Goal: Transaction & Acquisition: Purchase product/service

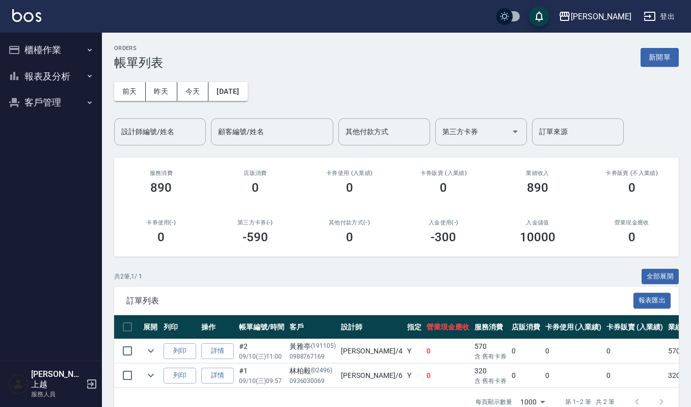
scroll to position [32, 0]
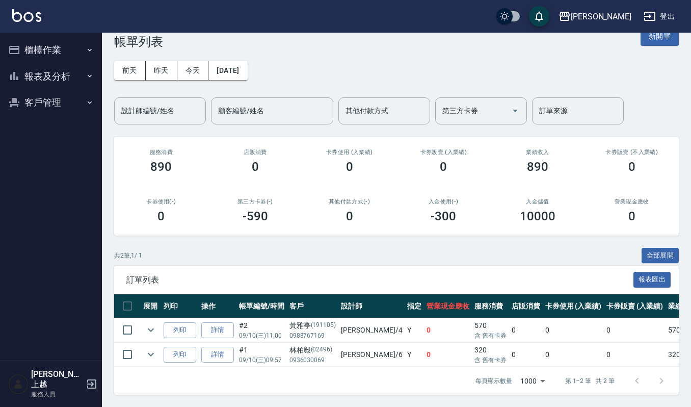
click at [45, 98] on button "客戶管理" at bounding box center [51, 102] width 94 height 27
click at [43, 129] on link "客戶列表" at bounding box center [51, 131] width 94 height 23
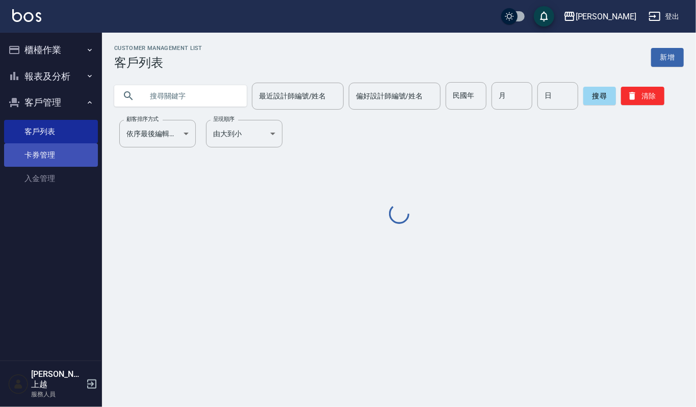
click at [43, 160] on link "卡券管理" at bounding box center [51, 154] width 94 height 23
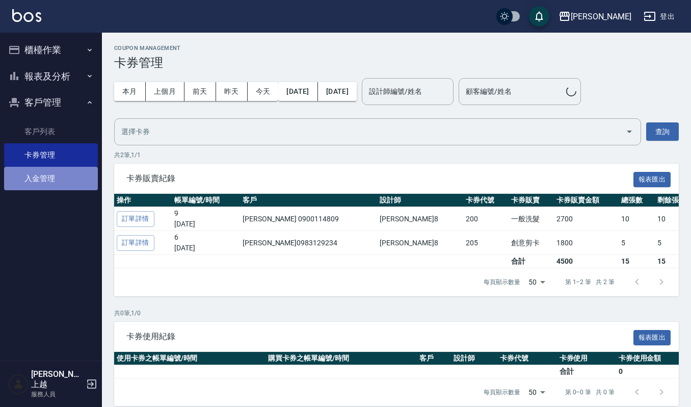
click at [44, 174] on link "入金管理" at bounding box center [51, 178] width 94 height 23
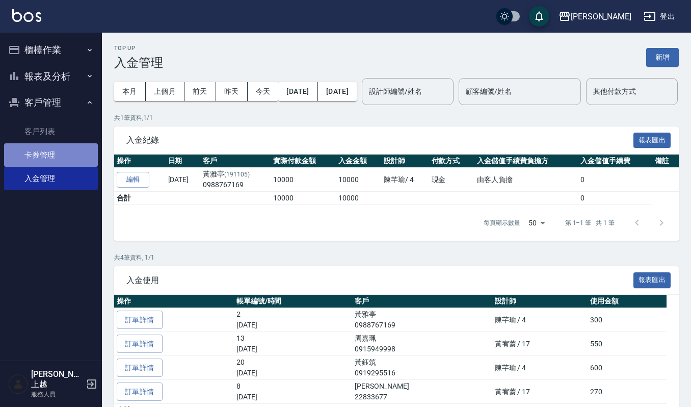
click at [44, 153] on link "卡券管理" at bounding box center [51, 154] width 94 height 23
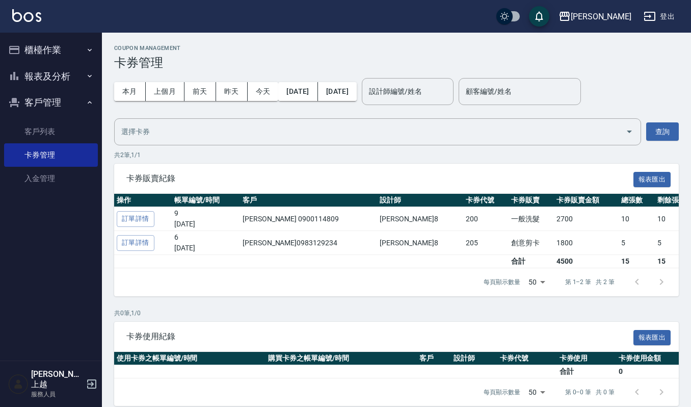
click at [37, 69] on button "報表及分析" at bounding box center [51, 76] width 94 height 27
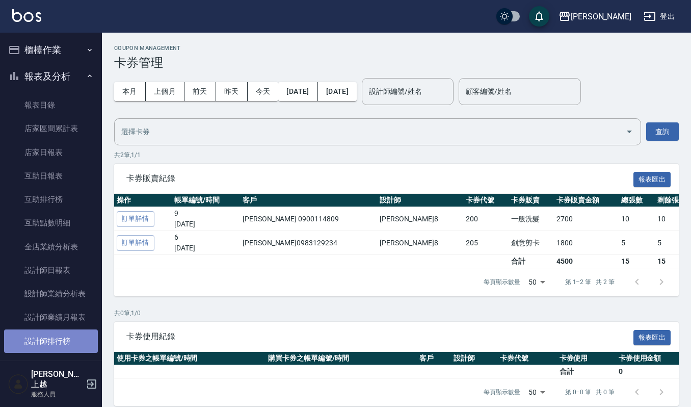
click at [54, 333] on link "設計師排行榜" at bounding box center [51, 340] width 94 height 23
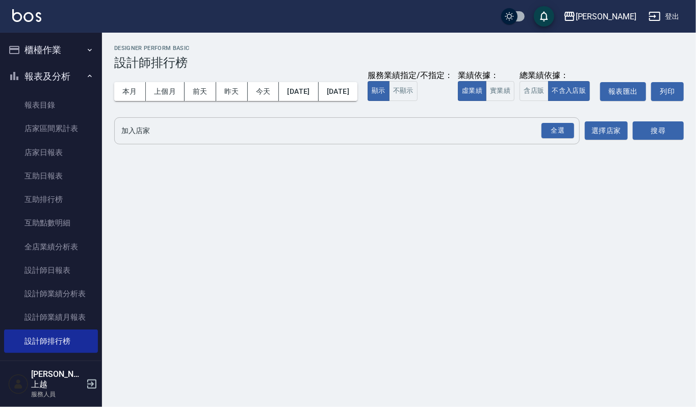
click at [162, 140] on input "加入店家" at bounding box center [339, 131] width 441 height 18
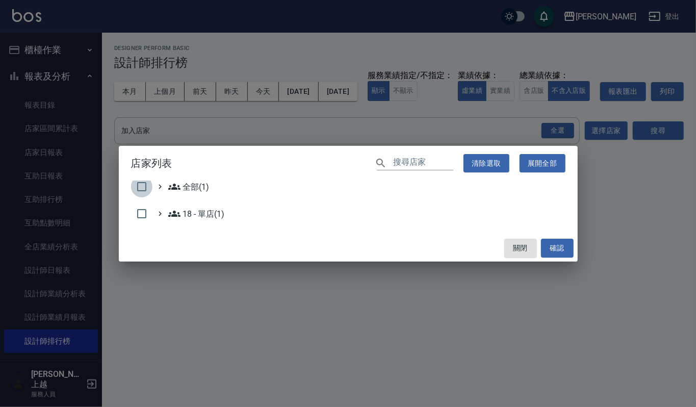
click at [136, 182] on input "checkbox" at bounding box center [141, 186] width 21 height 21
checkbox input "true"
click at [561, 242] on button "確認" at bounding box center [557, 248] width 33 height 19
checkbox input "false"
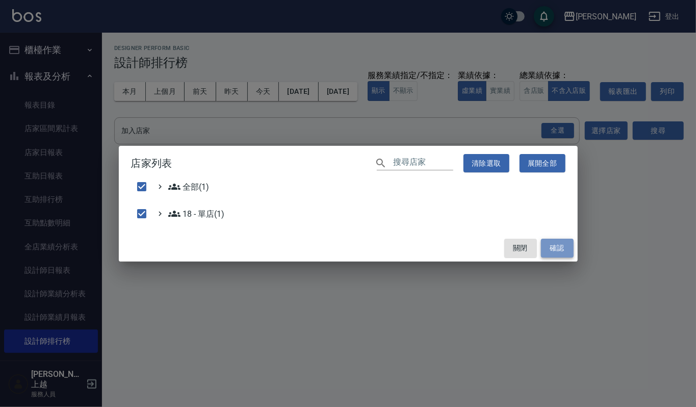
checkbox input "false"
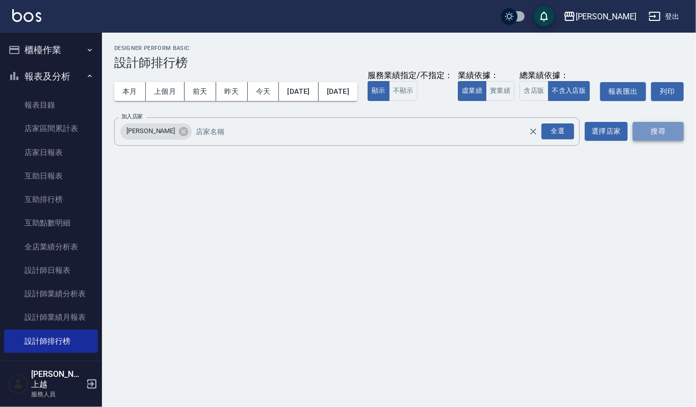
click at [658, 141] on button "搜尋" at bounding box center [658, 131] width 51 height 19
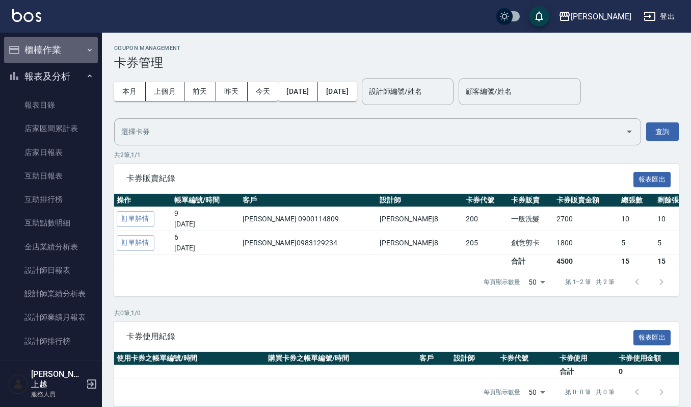
click at [70, 47] on button "櫃檯作業" at bounding box center [51, 50] width 94 height 27
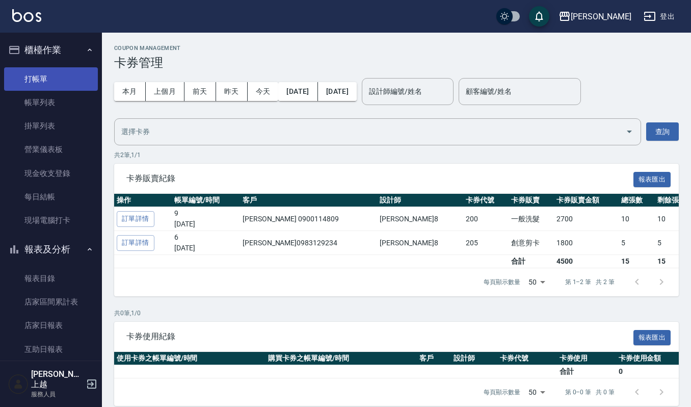
click at [69, 76] on link "打帳單" at bounding box center [51, 78] width 94 height 23
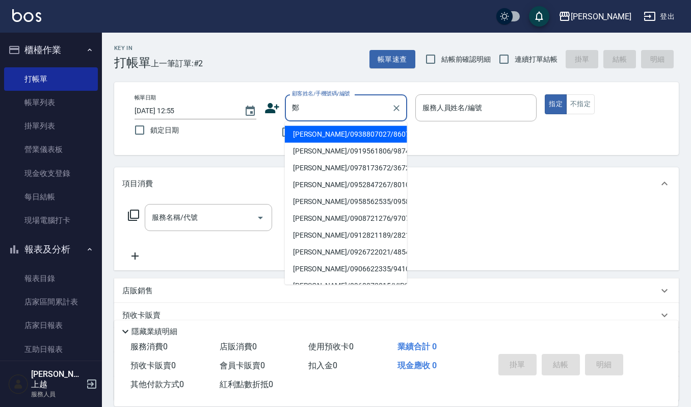
click at [364, 132] on li "鄭富陽/0938807027/860726" at bounding box center [346, 134] width 122 height 17
type input "鄭富陽/0938807027/860726"
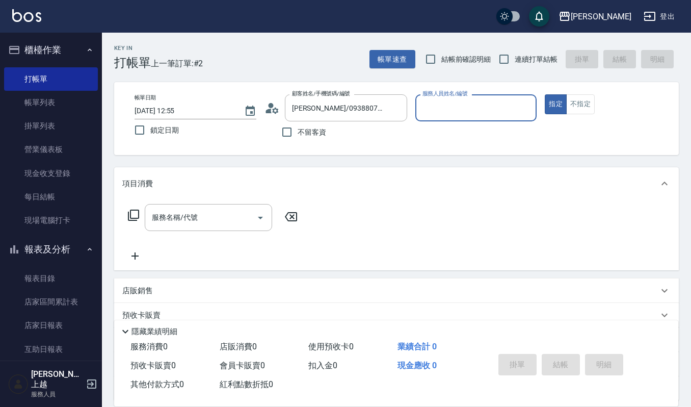
type input "Joalin-6"
click at [206, 219] on input "服務名稱/代號" at bounding box center [200, 218] width 103 height 18
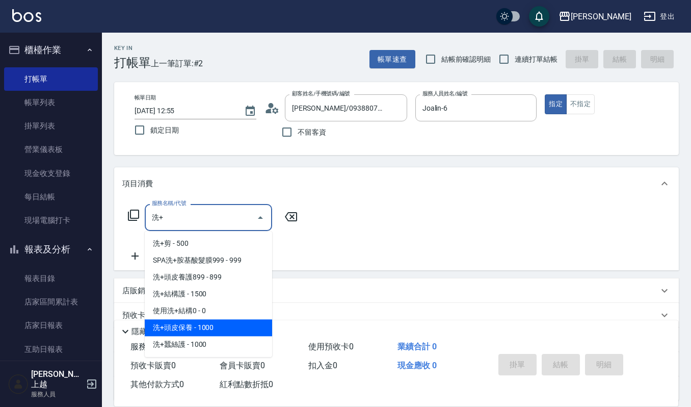
click at [204, 323] on span "洗+頭皮保養 - 1000" at bounding box center [208, 327] width 127 height 17
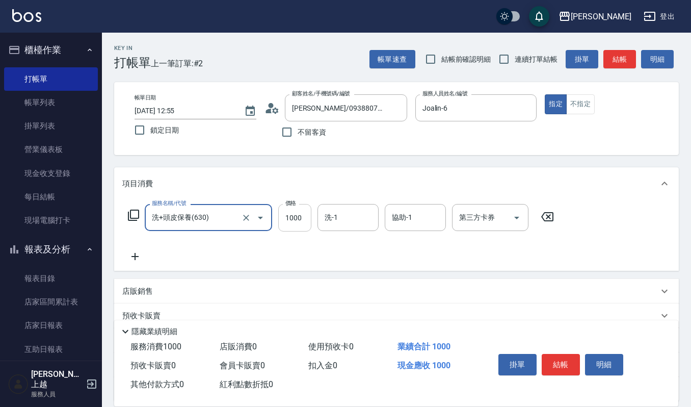
type input "洗+頭皮保養(630)"
click at [300, 217] on input "1000" at bounding box center [294, 218] width 33 height 28
type input "1299"
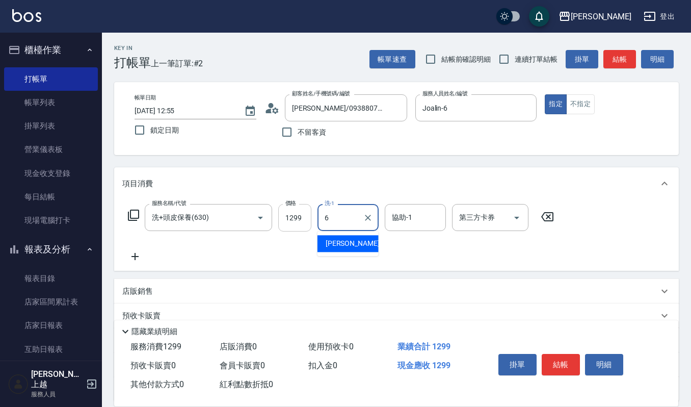
type input "Joalin-6"
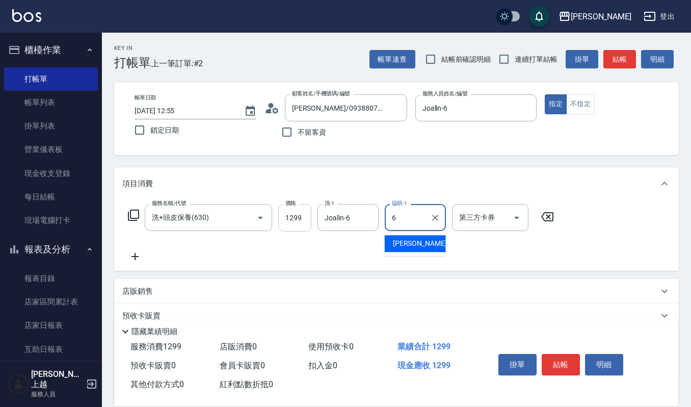
type input "Joalin-6"
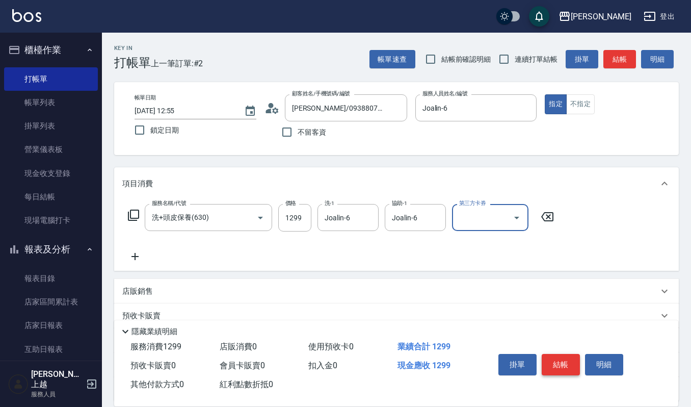
click at [561, 359] on button "結帳" at bounding box center [561, 364] width 38 height 21
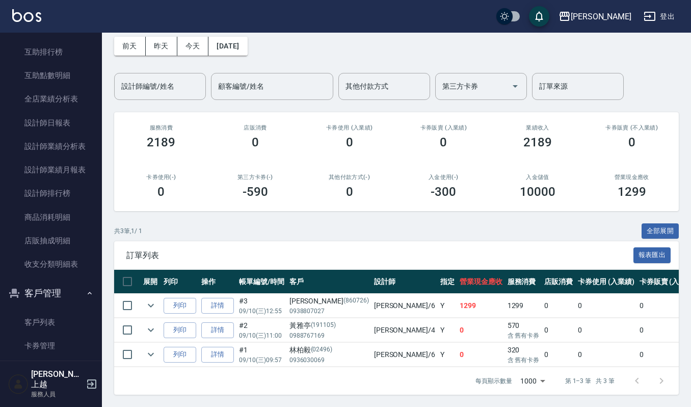
scroll to position [340, 0]
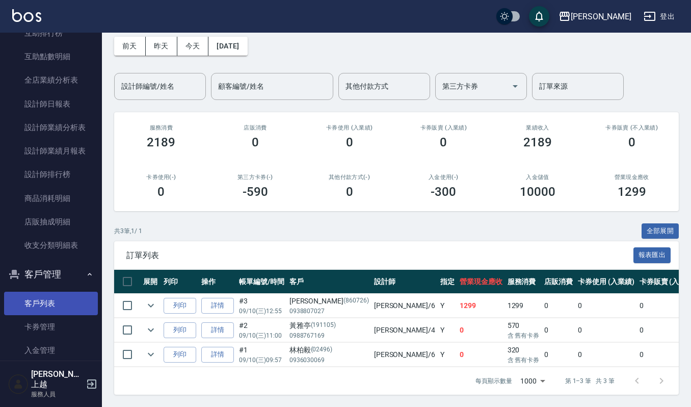
click at [48, 299] on link "客戶列表" at bounding box center [51, 303] width 94 height 23
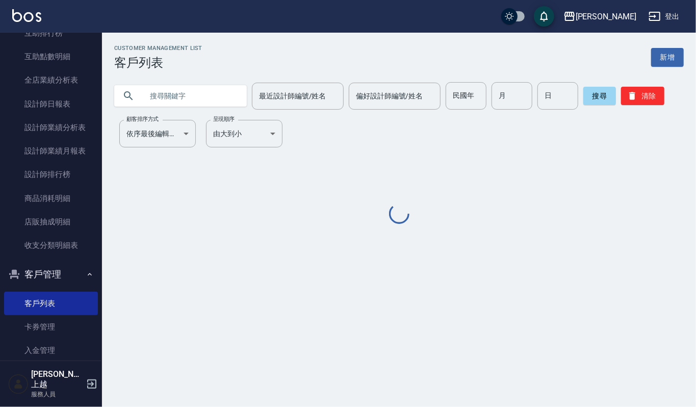
click at [199, 105] on input "text" at bounding box center [191, 96] width 96 height 28
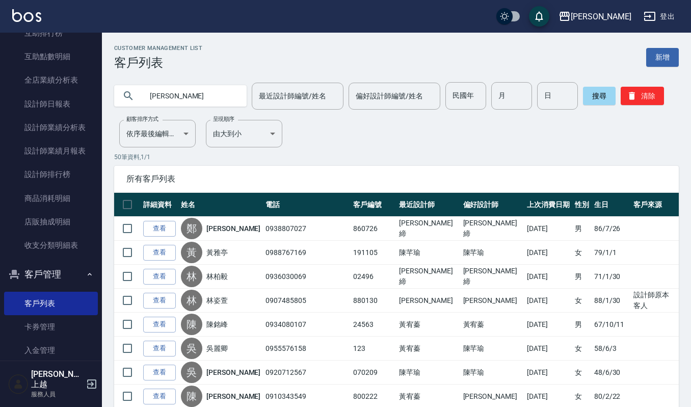
type input "蔡念"
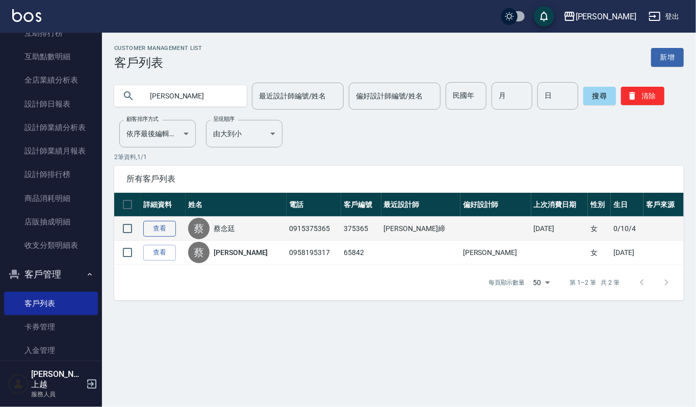
click at [152, 229] on link "查看" at bounding box center [159, 229] width 33 height 16
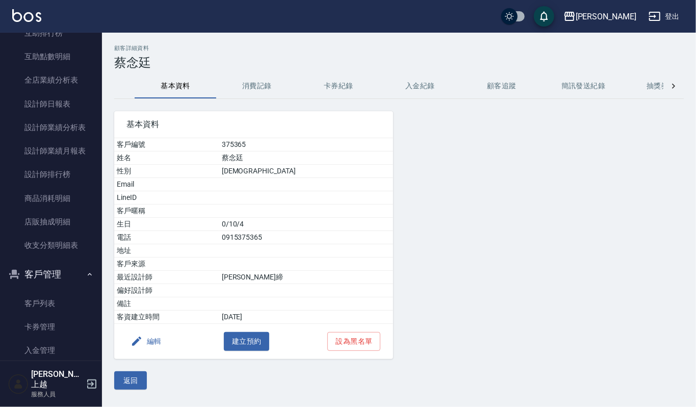
click at [234, 82] on button "消費記錄" at bounding box center [257, 86] width 82 height 24
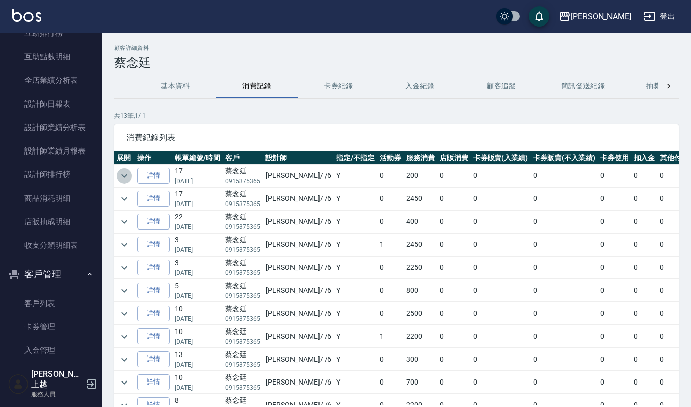
click at [127, 182] on icon "expand row" at bounding box center [124, 176] width 12 height 12
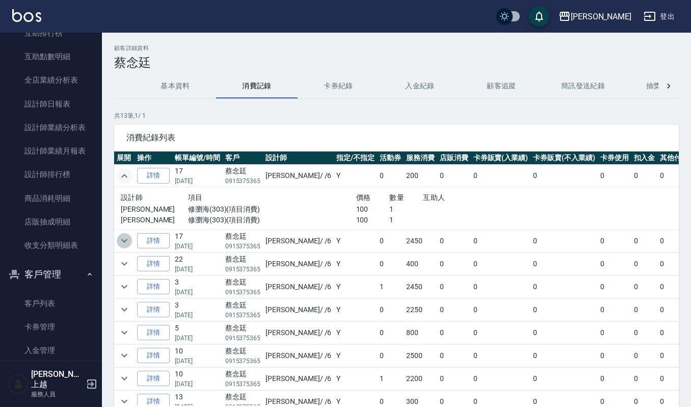
click at [126, 236] on icon "expand row" at bounding box center [124, 241] width 12 height 12
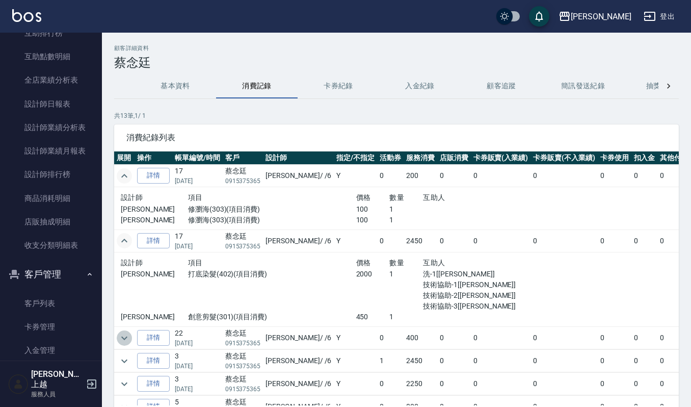
click at [120, 341] on icon "expand row" at bounding box center [124, 338] width 12 height 12
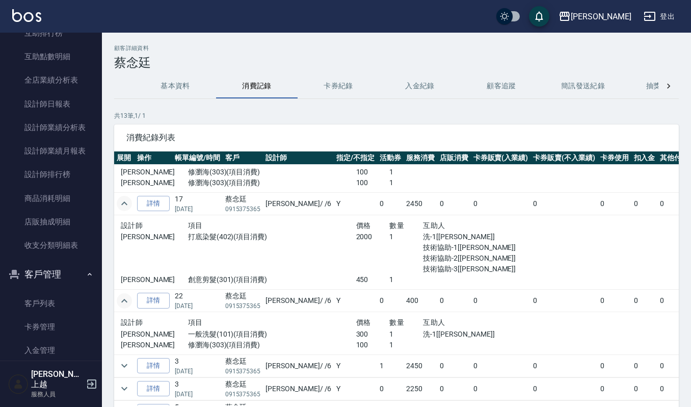
scroll to position [68, 0]
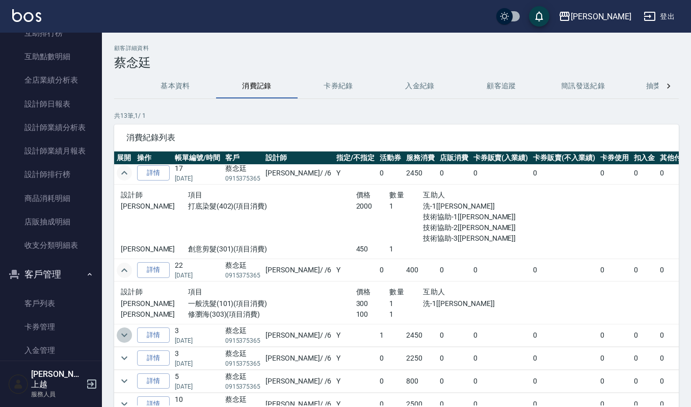
click at [120, 333] on icon "expand row" at bounding box center [124, 335] width 12 height 12
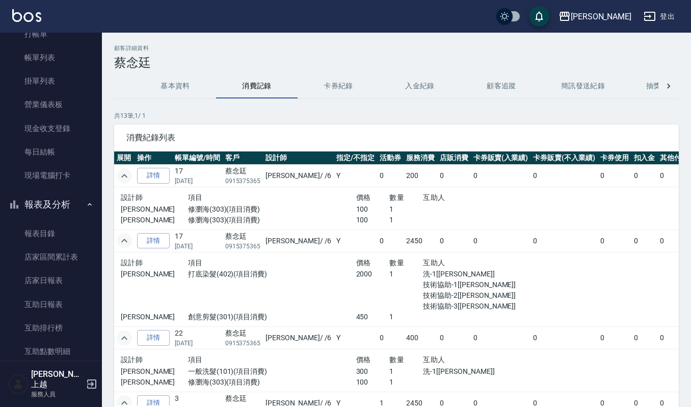
scroll to position [0, 0]
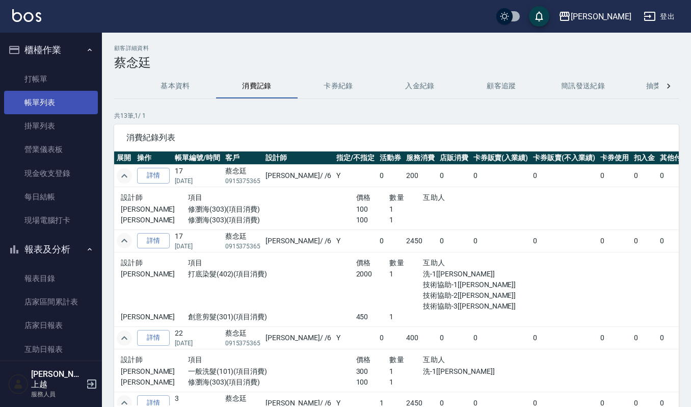
click at [46, 101] on link "帳單列表" at bounding box center [51, 102] width 94 height 23
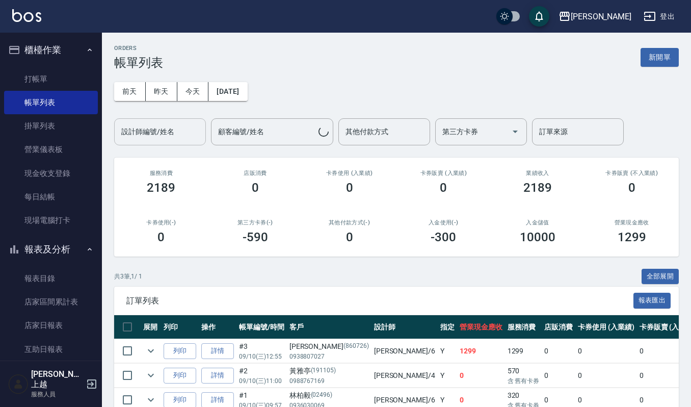
click at [179, 127] on input "設計師編號/姓名" at bounding box center [160, 132] width 83 height 18
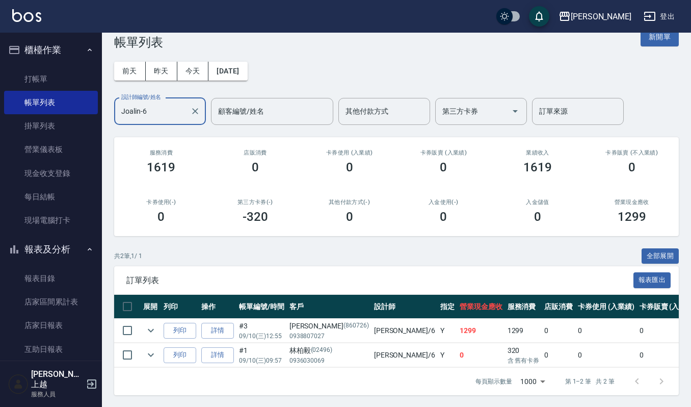
scroll to position [32, 0]
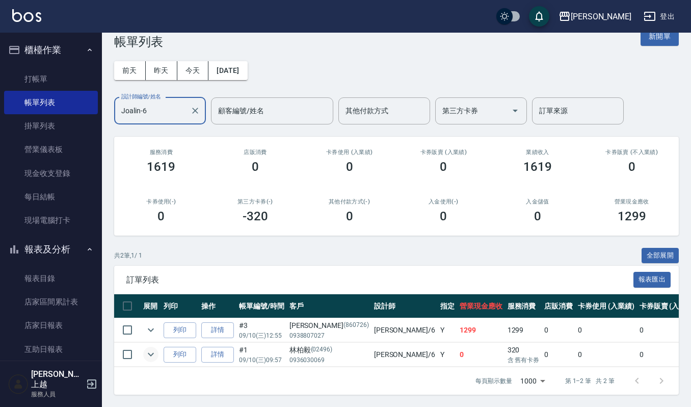
type input "Joalin-6"
click at [147, 348] on icon "expand row" at bounding box center [151, 354] width 12 height 12
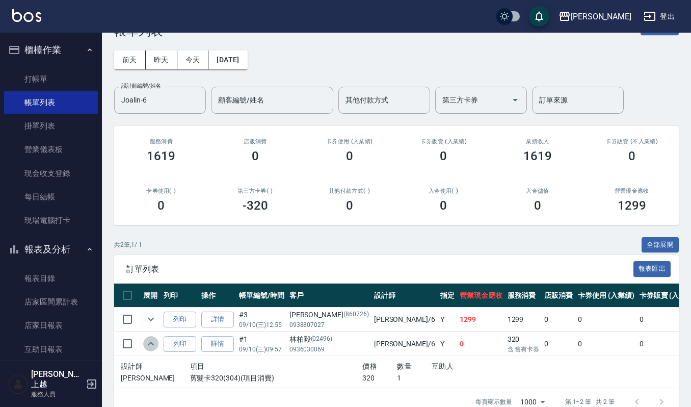
click at [147, 347] on icon "expand row" at bounding box center [151, 344] width 12 height 12
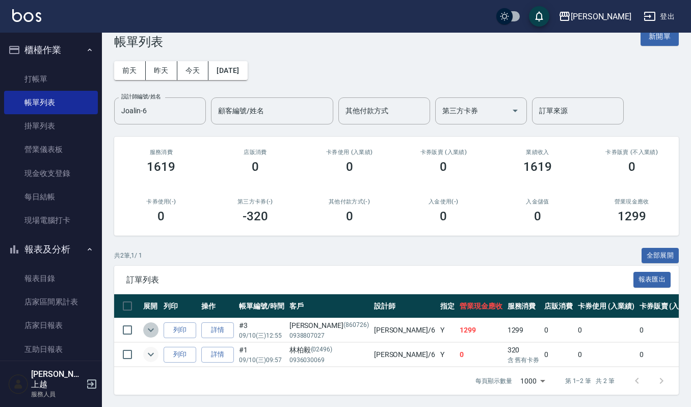
click at [148, 324] on icon "expand row" at bounding box center [151, 330] width 12 height 12
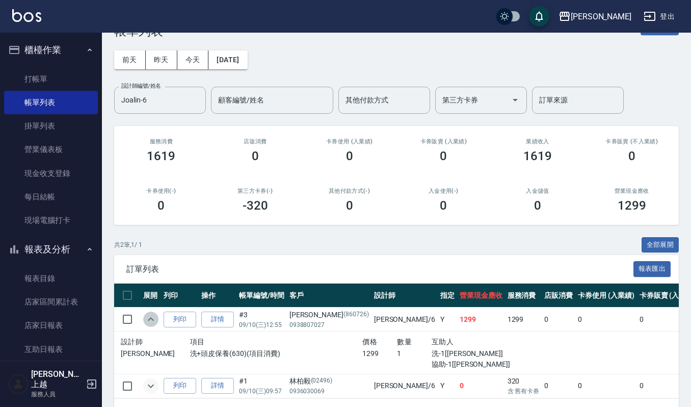
click at [148, 317] on icon "expand row" at bounding box center [151, 319] width 12 height 12
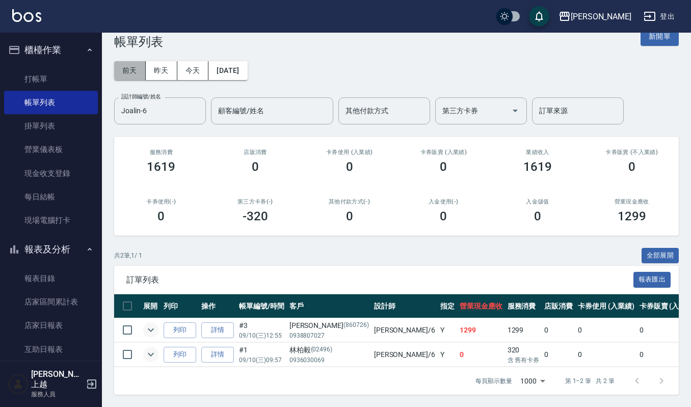
click at [121, 61] on button "前天" at bounding box center [130, 70] width 32 height 19
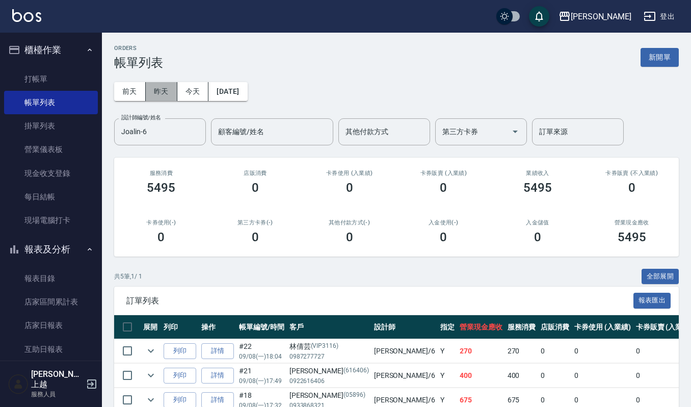
click at [160, 87] on button "昨天" at bounding box center [162, 91] width 32 height 19
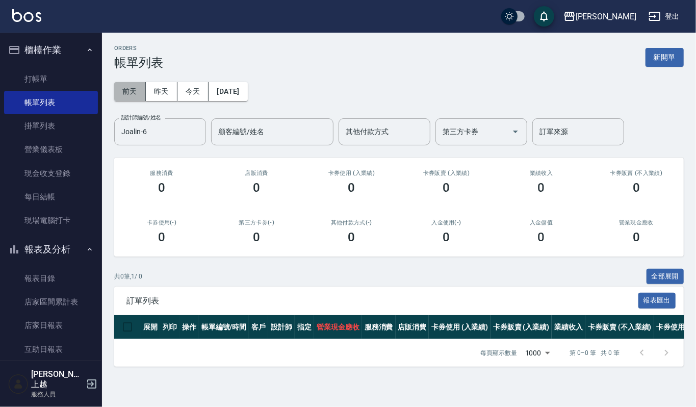
click at [134, 92] on button "前天" at bounding box center [130, 91] width 32 height 19
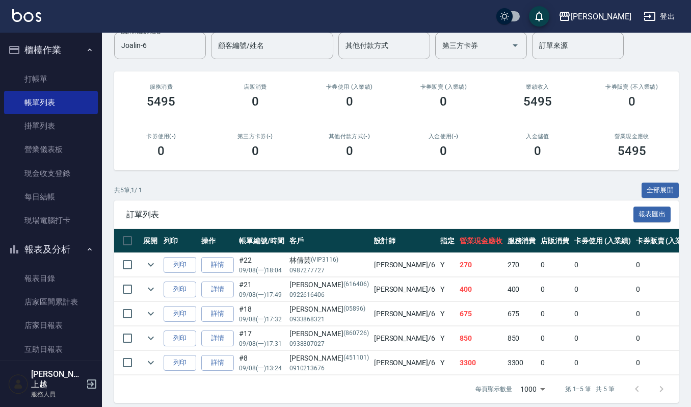
scroll to position [88, 0]
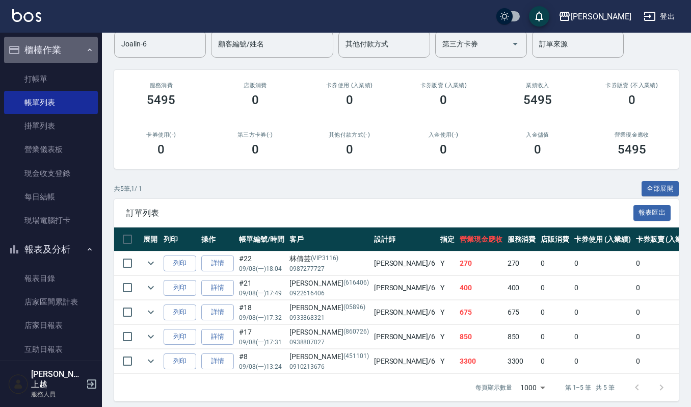
click at [69, 56] on button "櫃檯作業" at bounding box center [51, 50] width 94 height 27
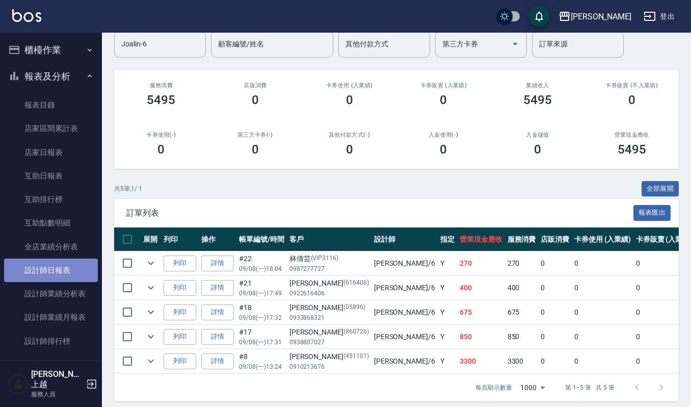
click at [58, 271] on link "設計師日報表" at bounding box center [51, 269] width 94 height 23
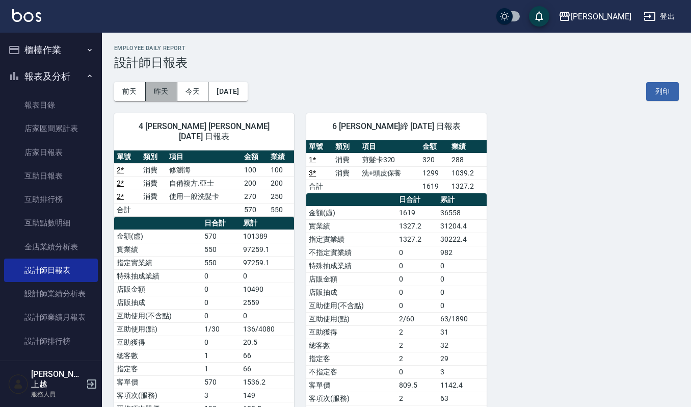
click at [153, 88] on button "昨天" at bounding box center [162, 91] width 32 height 19
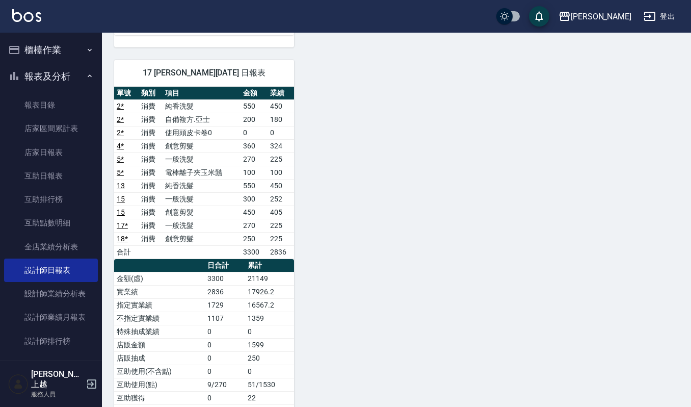
scroll to position [590, 0]
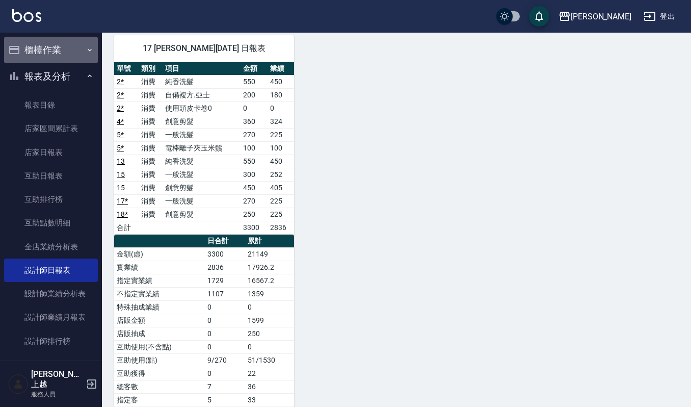
click at [54, 49] on button "櫃檯作業" at bounding box center [51, 50] width 94 height 27
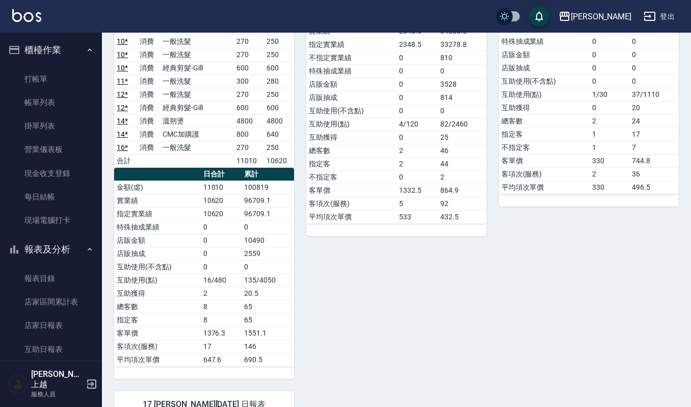
scroll to position [0, 0]
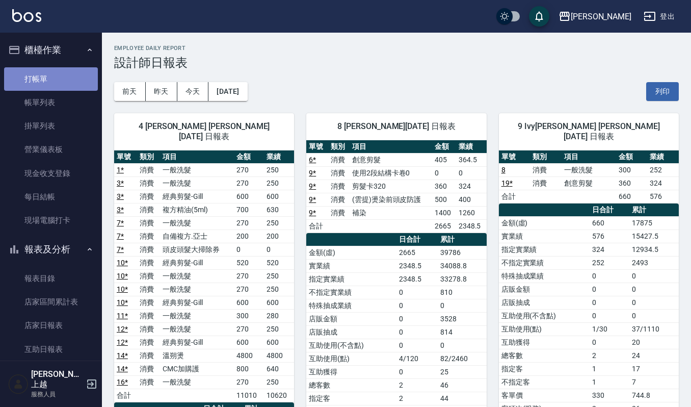
click at [74, 80] on link "打帳單" at bounding box center [51, 78] width 94 height 23
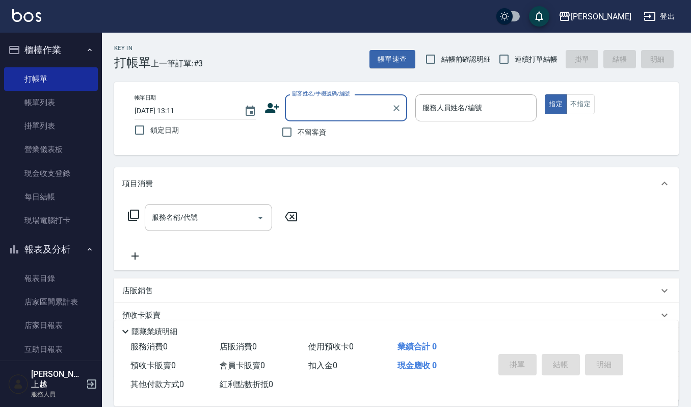
click at [76, 53] on button "櫃檯作業" at bounding box center [51, 50] width 94 height 27
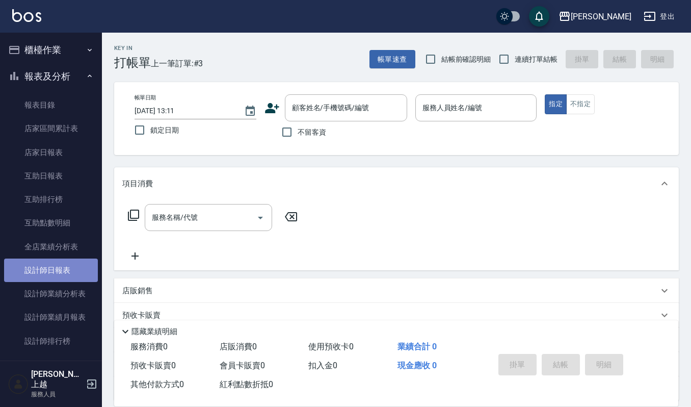
click at [67, 273] on link "設計師日報表" at bounding box center [51, 269] width 94 height 23
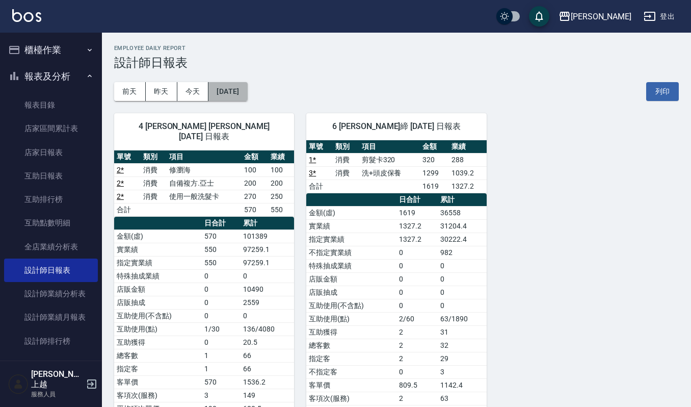
click at [234, 90] on button "[DATE]" at bounding box center [228, 91] width 39 height 19
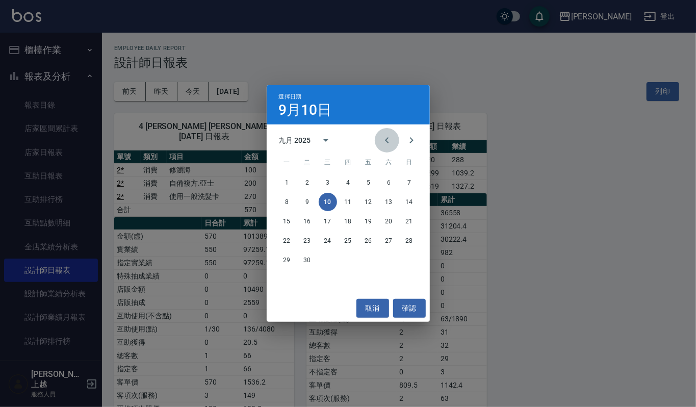
click at [386, 146] on icon "Previous month" at bounding box center [387, 140] width 12 height 12
click at [414, 206] on button "10" at bounding box center [409, 202] width 18 height 18
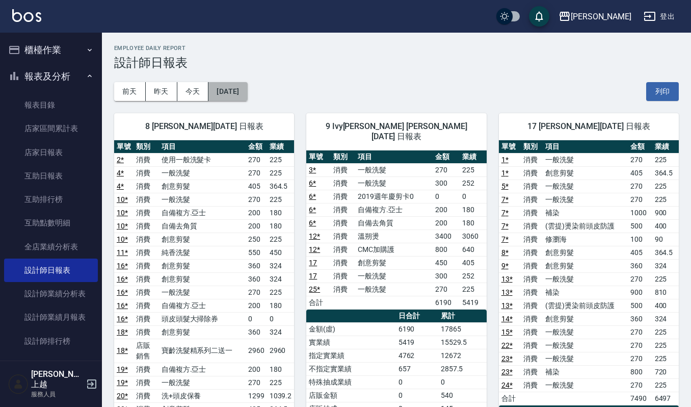
click at [245, 90] on button "2025/08/10" at bounding box center [228, 91] width 39 height 19
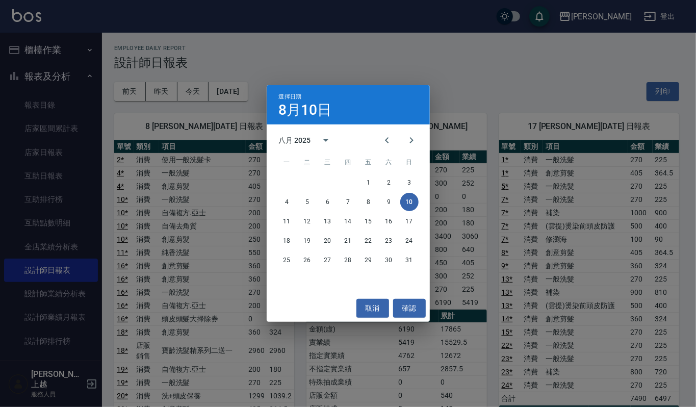
click at [519, 156] on div "選擇日期 8月10日 八月 2025 一 二 三 四 五 六 日 1 2 3 4 5 6 7 8 9 10 11 12 13 14 15 16 17 18 1…" at bounding box center [348, 203] width 696 height 407
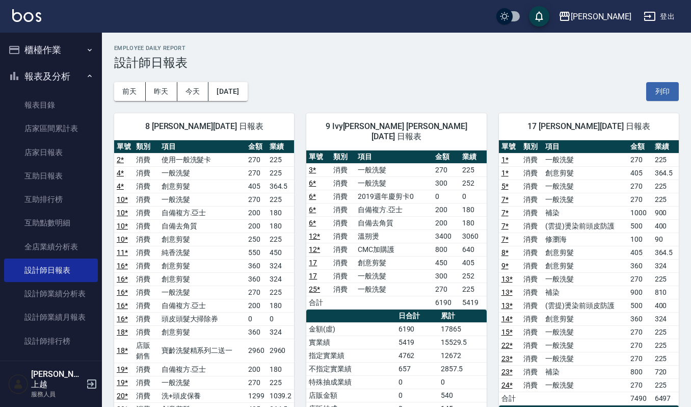
scroll to position [321, 0]
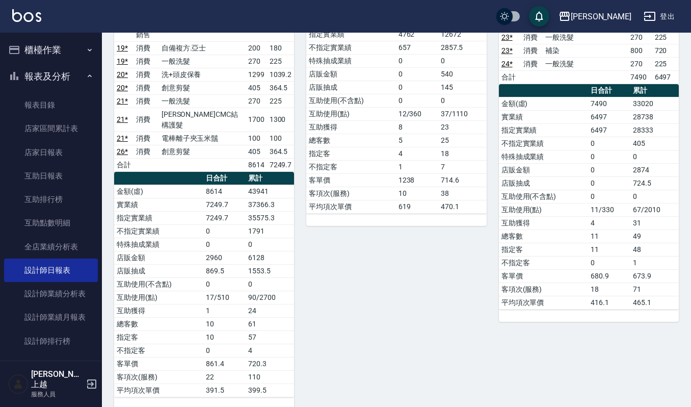
drag, startPoint x: 689, startPoint y: 295, endPoint x: 688, endPoint y: 243, distance: 51.5
click at [688, 243] on div "上越傑森 2025-08-10 設計師日報表 列印時間： 2025-09-10-13:20 Employee Daily Report 設計師日報表 前天 昨…" at bounding box center [396, 66] width 589 height 710
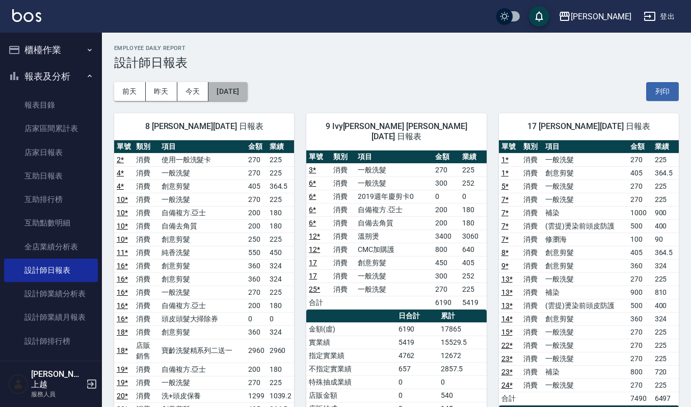
click at [247, 95] on button "2025/08/10" at bounding box center [228, 91] width 39 height 19
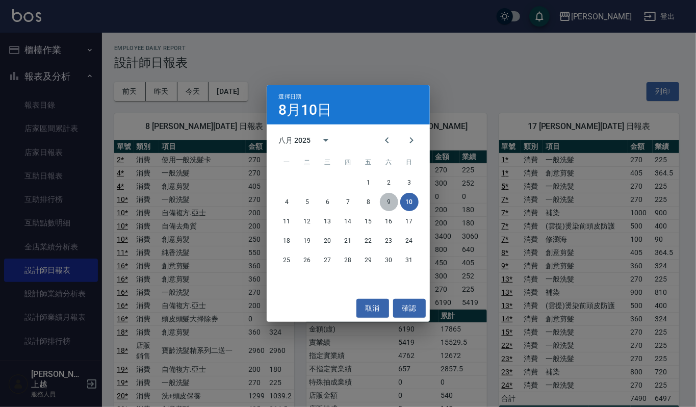
click at [394, 205] on button "9" at bounding box center [389, 202] width 18 height 18
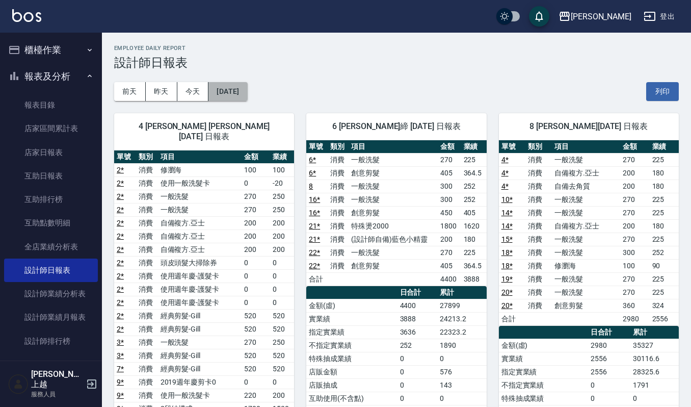
click at [247, 99] on button "2025/08/09" at bounding box center [228, 91] width 39 height 19
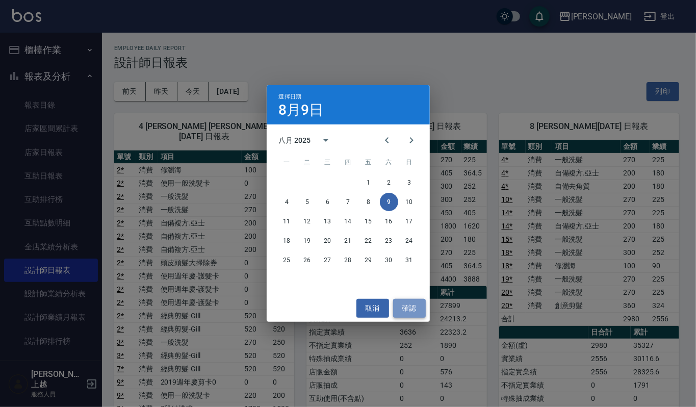
drag, startPoint x: 409, startPoint y: 303, endPoint x: 414, endPoint y: 302, distance: 5.7
click at [410, 303] on button "確認" at bounding box center [409, 308] width 33 height 19
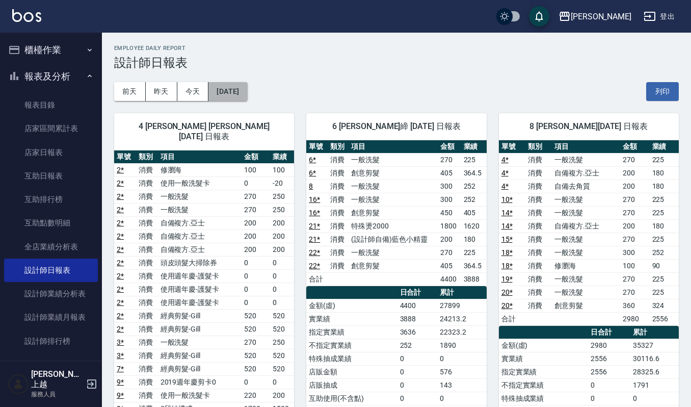
click at [247, 92] on button "2025/08/09" at bounding box center [228, 91] width 39 height 19
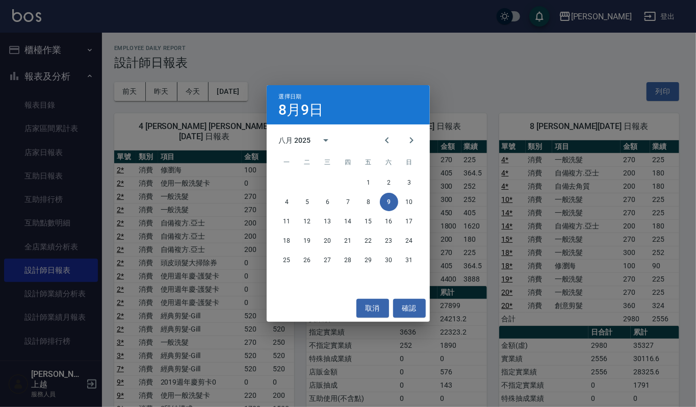
click at [537, 25] on div "選擇日期 8月9日 八月 2025 一 二 三 四 五 六 日 1 2 3 4 5 6 7 8 9 10 11 12 13 14 15 16 17 18 19…" at bounding box center [348, 203] width 696 height 407
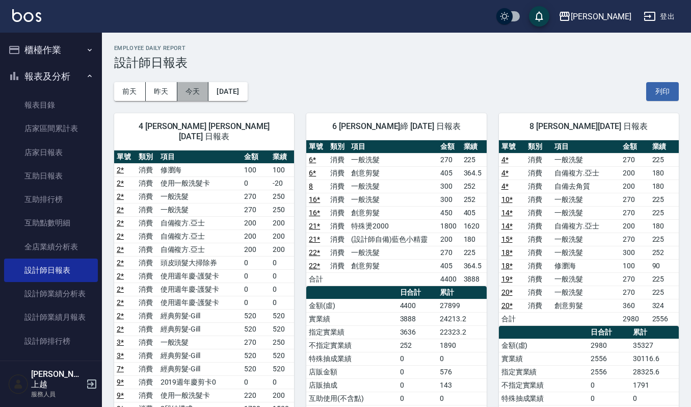
click at [192, 90] on button "今天" at bounding box center [193, 91] width 32 height 19
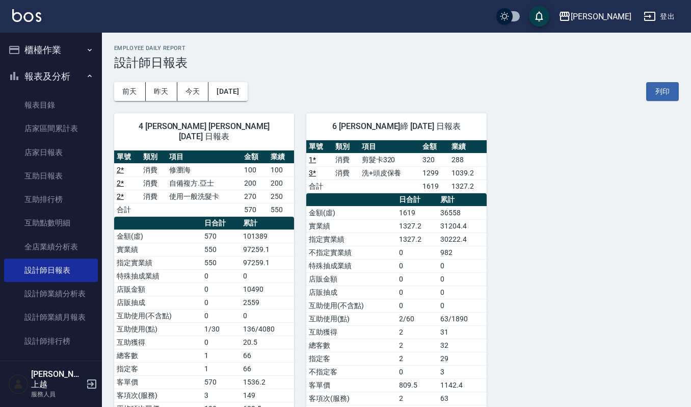
click at [66, 49] on button "櫃檯作業" at bounding box center [51, 50] width 94 height 27
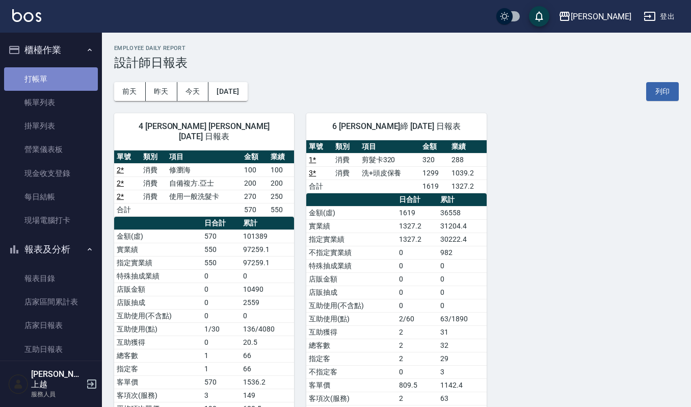
click at [69, 82] on link "打帳單" at bounding box center [51, 78] width 94 height 23
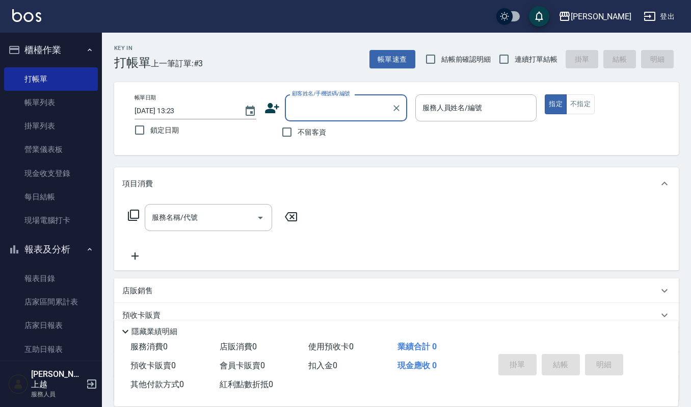
click at [47, 249] on button "報表及分析" at bounding box center [51, 249] width 94 height 27
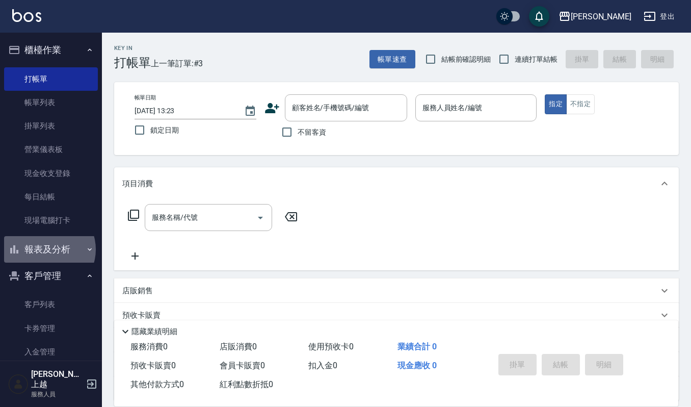
click at [47, 249] on button "報表及分析" at bounding box center [51, 249] width 94 height 27
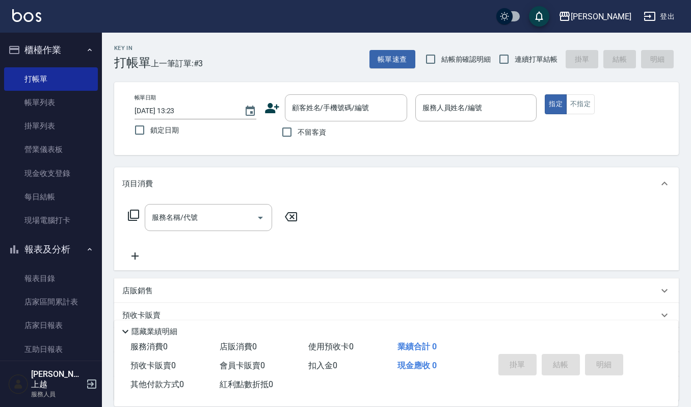
click at [67, 49] on button "櫃檯作業" at bounding box center [51, 50] width 94 height 27
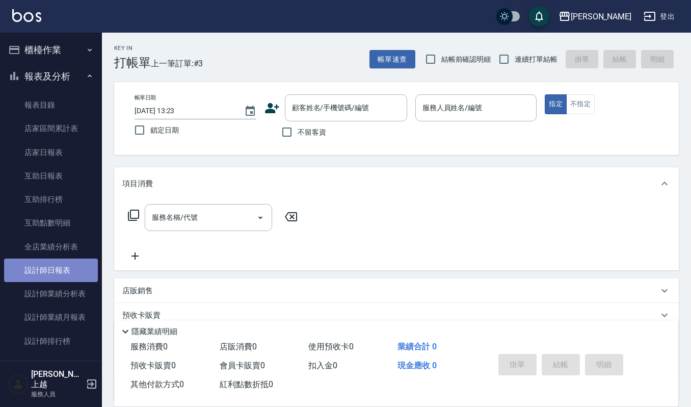
click at [71, 266] on link "設計師日報表" at bounding box center [51, 269] width 94 height 23
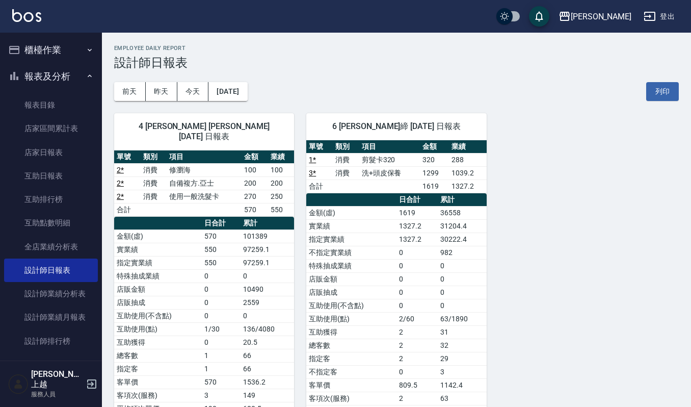
click at [79, 56] on button "櫃檯作業" at bounding box center [51, 50] width 94 height 27
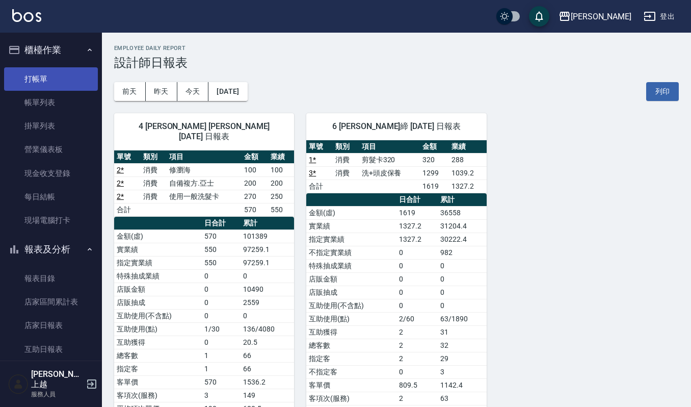
click at [74, 86] on link "打帳單" at bounding box center [51, 78] width 94 height 23
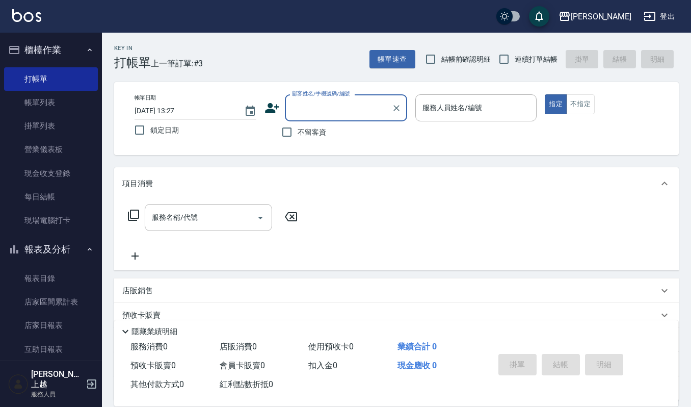
click at [61, 56] on button "櫃檯作業" at bounding box center [51, 50] width 94 height 27
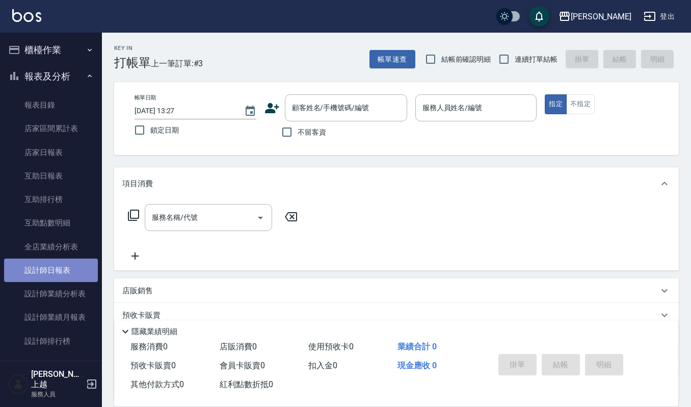
click at [63, 271] on link "設計師日報表" at bounding box center [51, 269] width 94 height 23
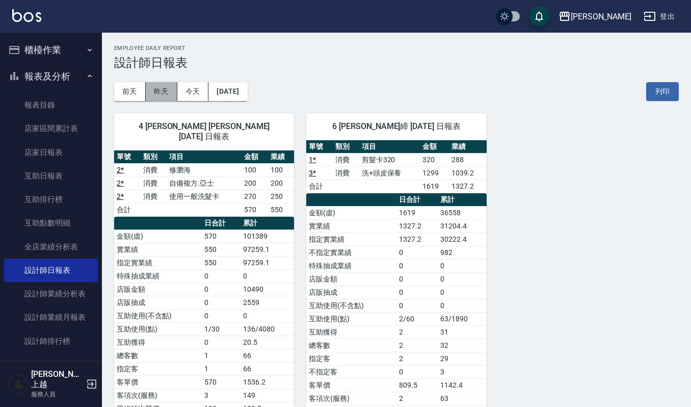
click at [164, 90] on button "昨天" at bounding box center [162, 91] width 32 height 19
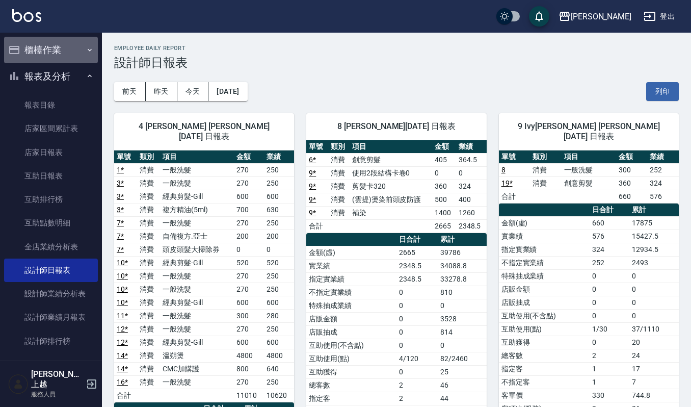
click at [66, 58] on button "櫃檯作業" at bounding box center [51, 50] width 94 height 27
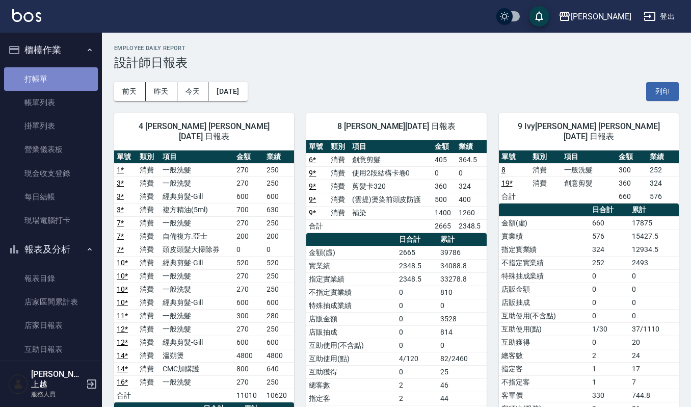
click at [61, 80] on link "打帳單" at bounding box center [51, 78] width 94 height 23
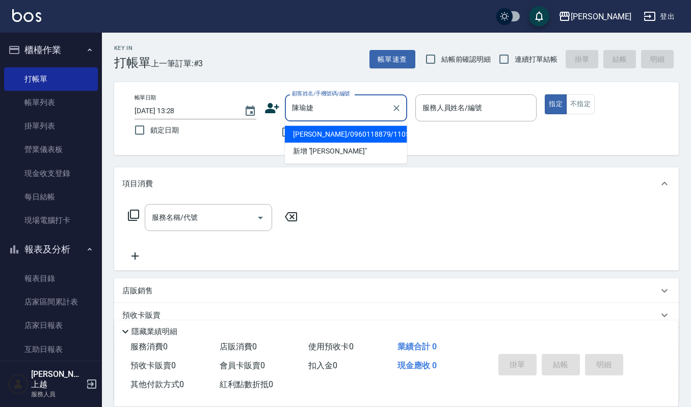
click at [292, 138] on li "陳瑜婕/0960118879/1105" at bounding box center [346, 134] width 122 height 17
type input "陳瑜婕/0960118879/1105"
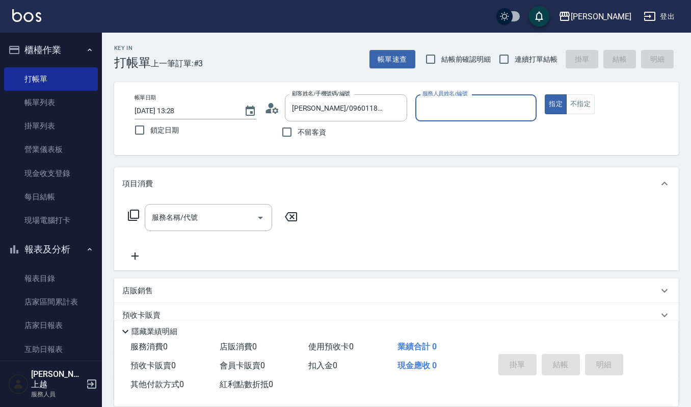
type input "吉兒-4"
click at [207, 215] on input "服務名稱/代號" at bounding box center [200, 218] width 103 height 18
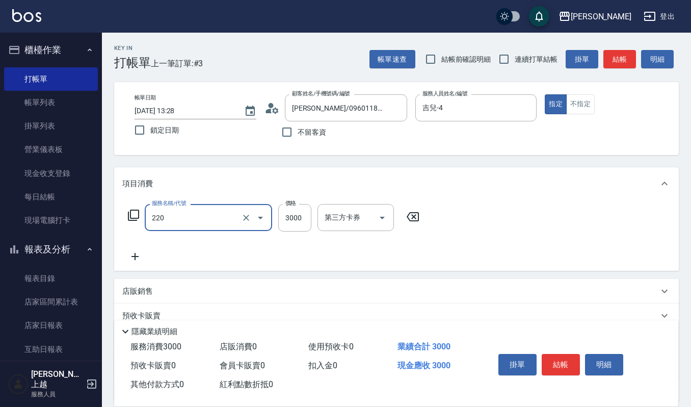
type input "溫朔燙(220)"
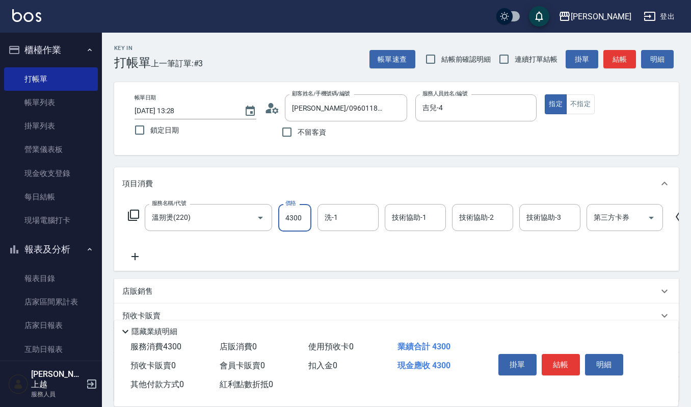
type input "4300"
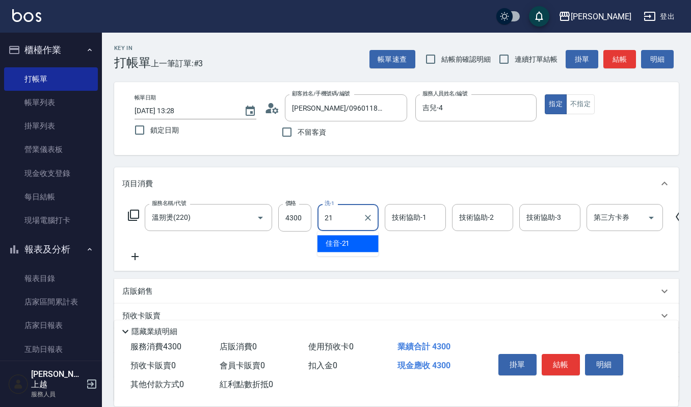
type input "佳音-21"
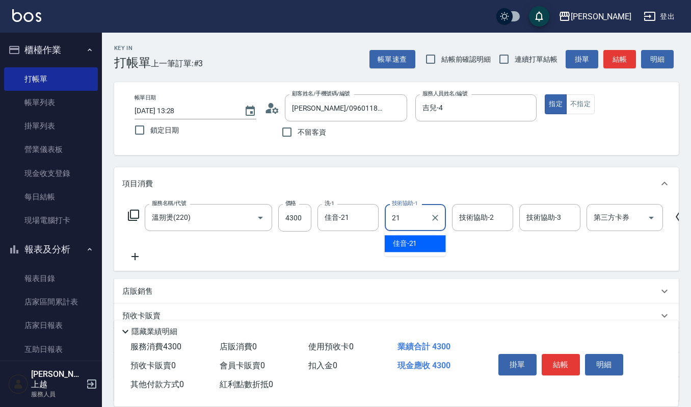
type input "佳音-21"
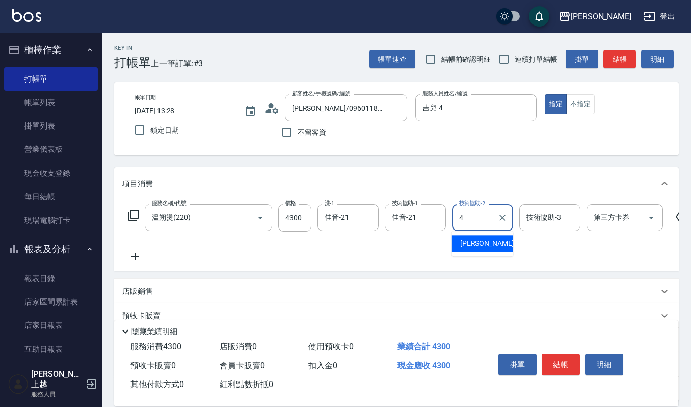
type input "吉兒-4"
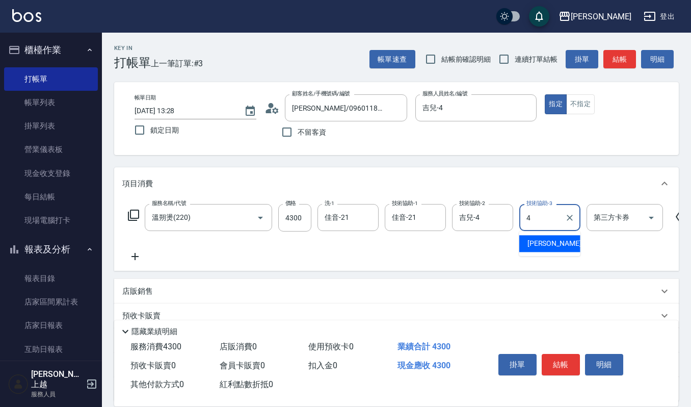
type input "吉兒-4"
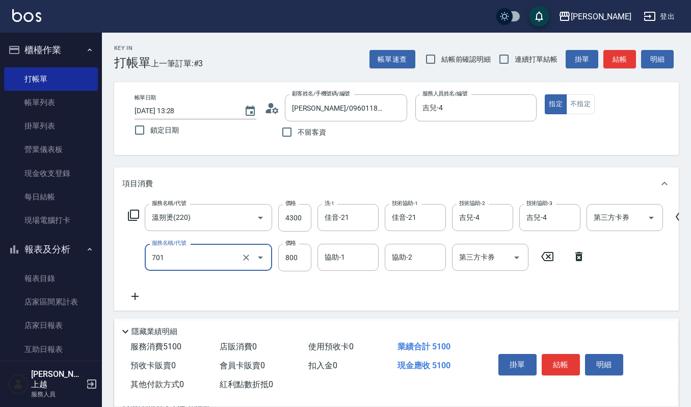
type input "CMC加購護(701)"
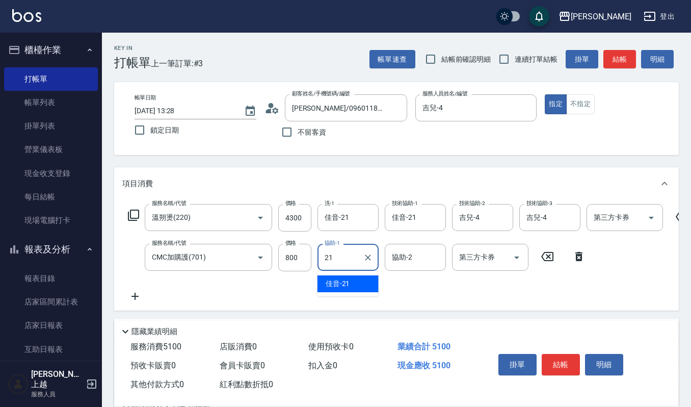
type input "佳音-21"
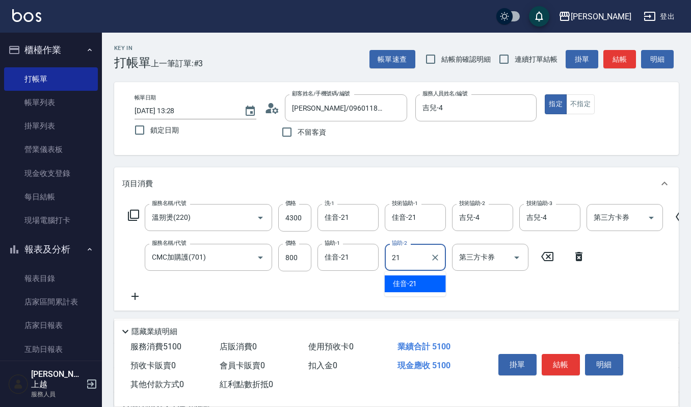
type input "佳音-21"
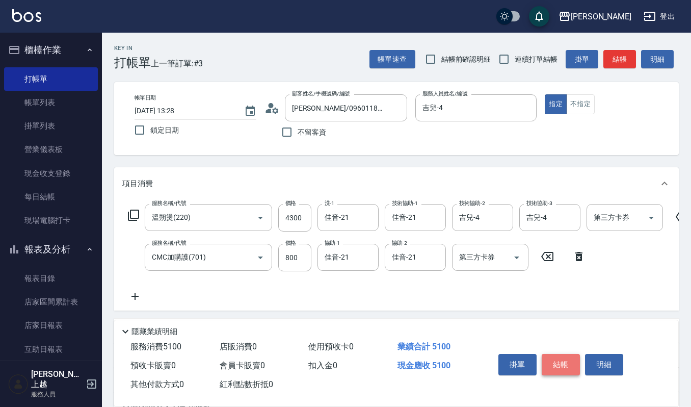
click at [566, 359] on button "結帳" at bounding box center [561, 364] width 38 height 21
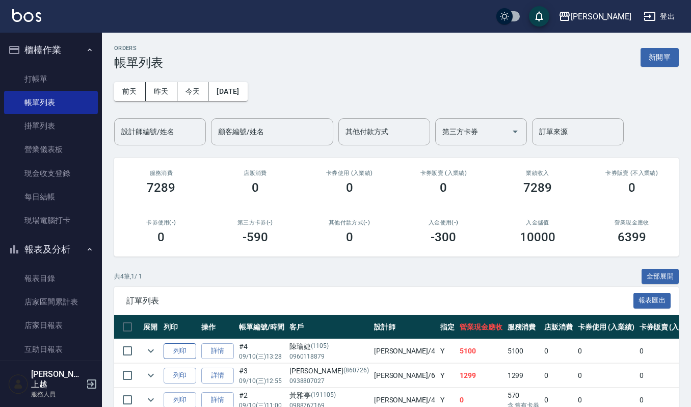
drag, startPoint x: 183, startPoint y: 347, endPoint x: 196, endPoint y: 347, distance: 13.3
click at [183, 347] on button "列印" at bounding box center [180, 351] width 33 height 16
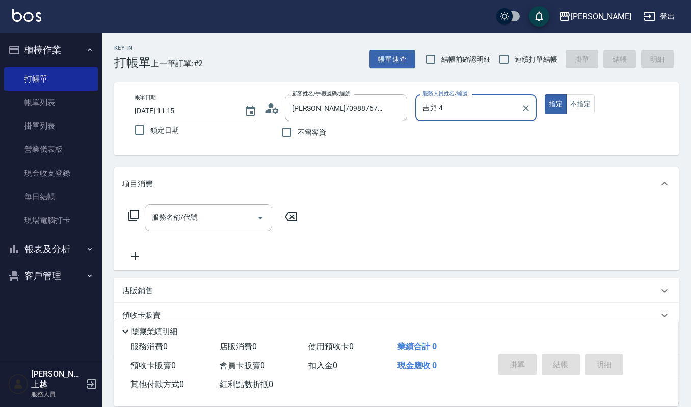
click at [35, 269] on button "客戶管理" at bounding box center [51, 276] width 94 height 27
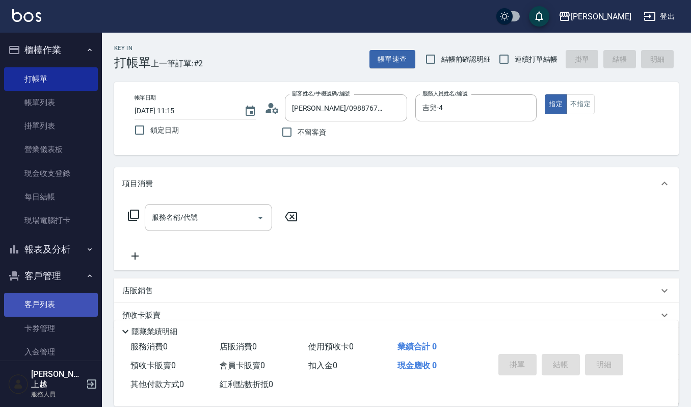
click at [39, 299] on link "客戶列表" at bounding box center [51, 304] width 94 height 23
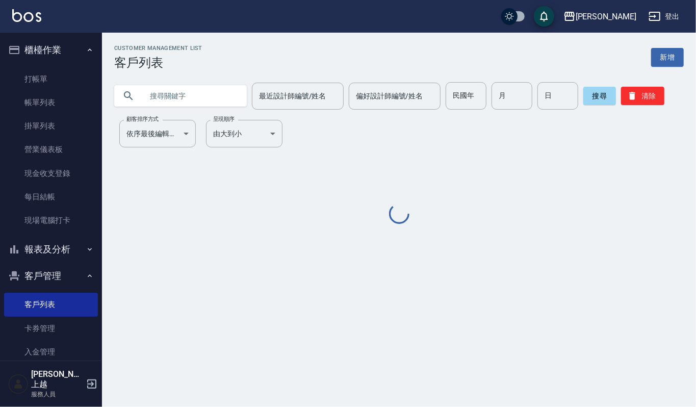
click at [180, 96] on input "text" at bounding box center [191, 96] width 96 height 28
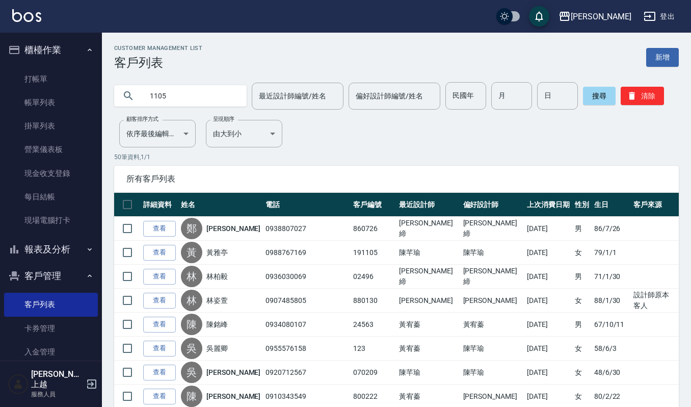
type input "1105"
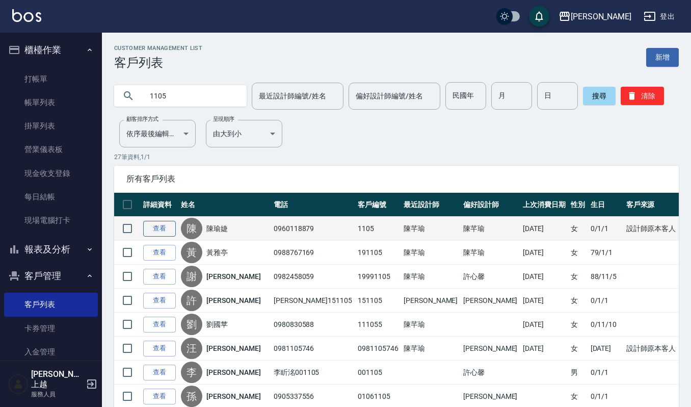
click at [155, 227] on link "查看" at bounding box center [159, 229] width 33 height 16
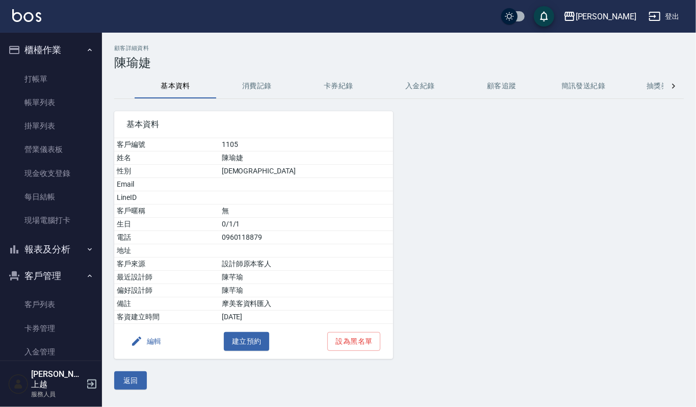
click at [245, 85] on button "消費記錄" at bounding box center [257, 86] width 82 height 24
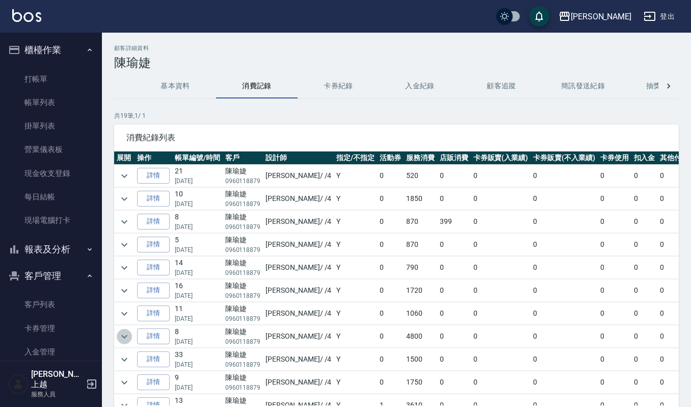
click at [124, 341] on icon "expand row" at bounding box center [124, 336] width 12 height 12
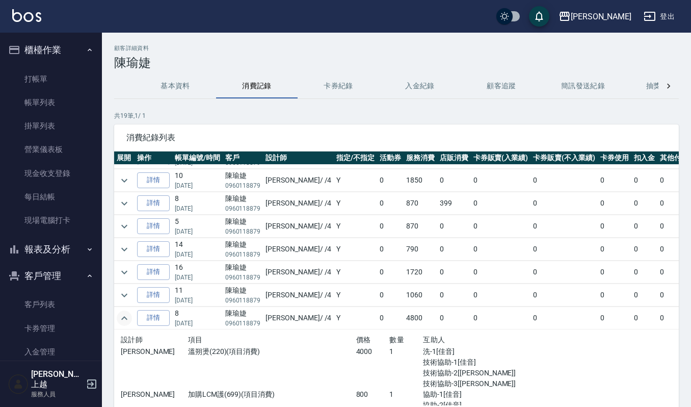
scroll to position [68, 0]
